Goal: Check status

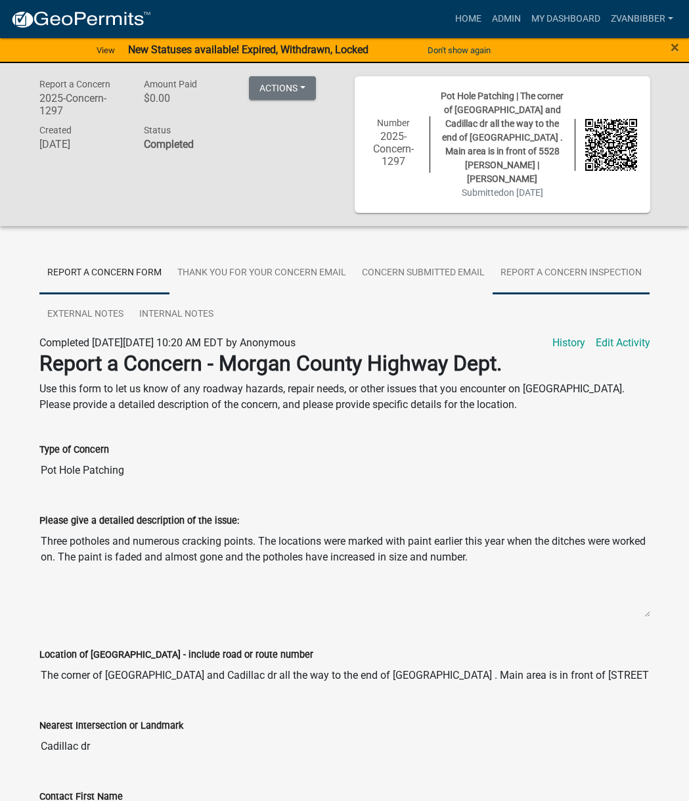
click at [543, 264] on link "Report A Concern Inspection" at bounding box center [571, 273] width 157 height 42
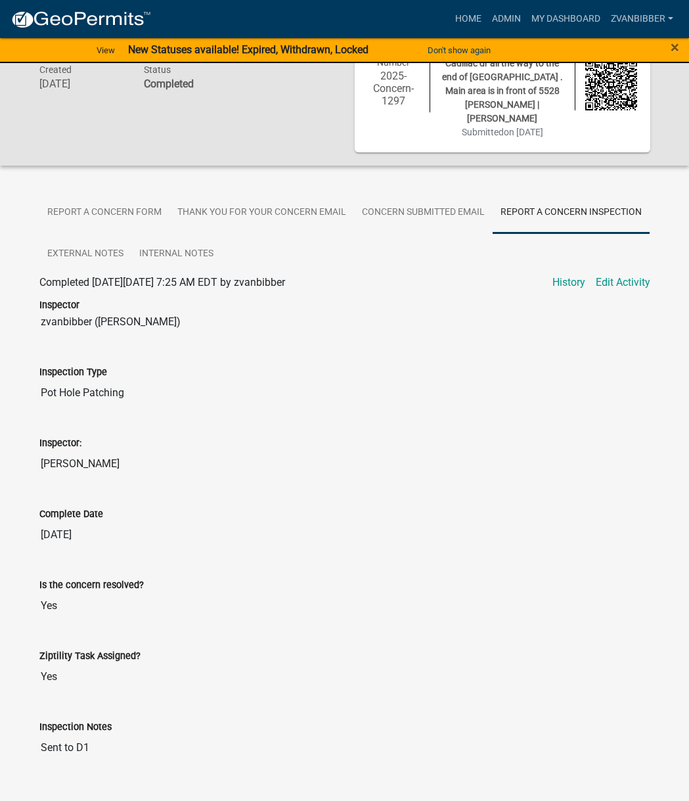
scroll to position [172, 0]
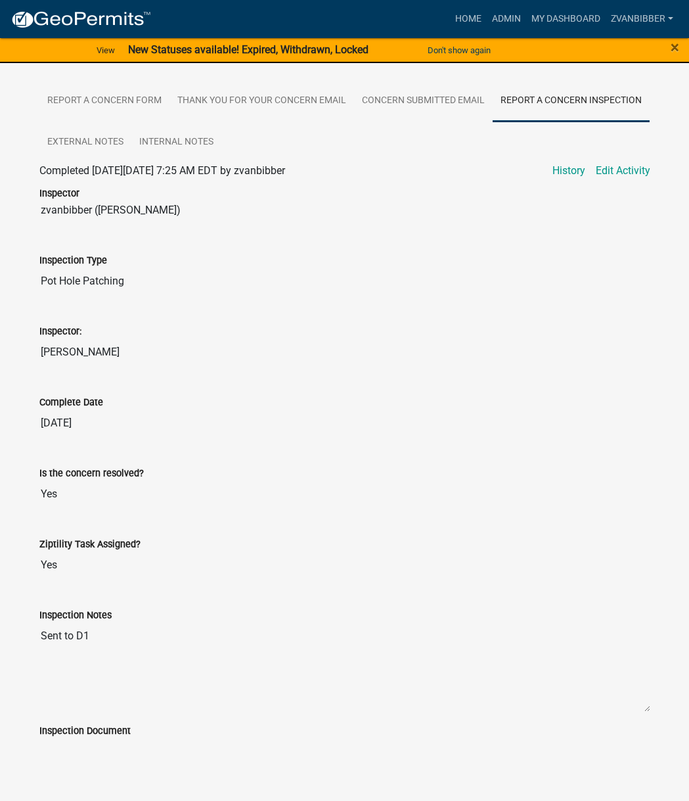
click at [43, 623] on textarea "Sent to D1" at bounding box center [344, 667] width 611 height 89
drag, startPoint x: 43, startPoint y: 622, endPoint x: 96, endPoint y: 623, distance: 53.2
click at [96, 623] on textarea "Sent to D1" at bounding box center [344, 667] width 611 height 89
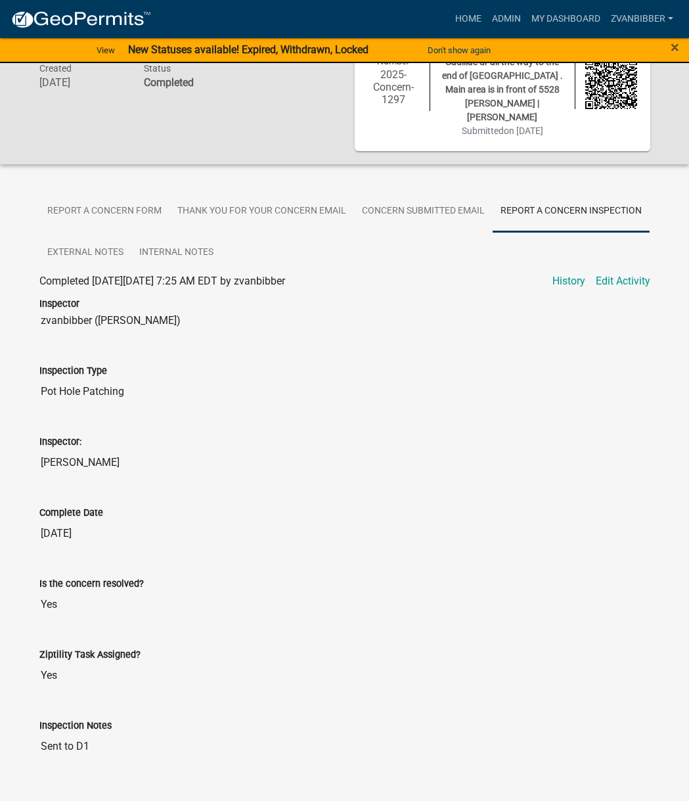
scroll to position [0, 0]
